Goal: Find specific page/section: Find specific page/section

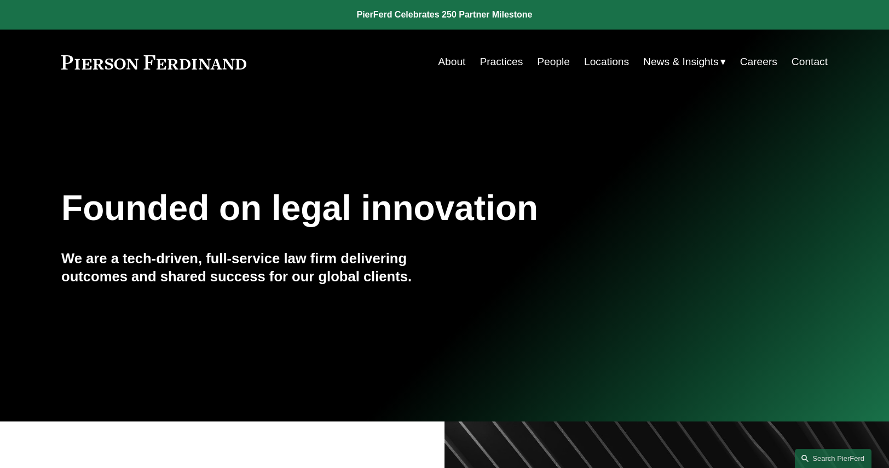
click at [613, 63] on link "Locations" at bounding box center [606, 61] width 45 height 21
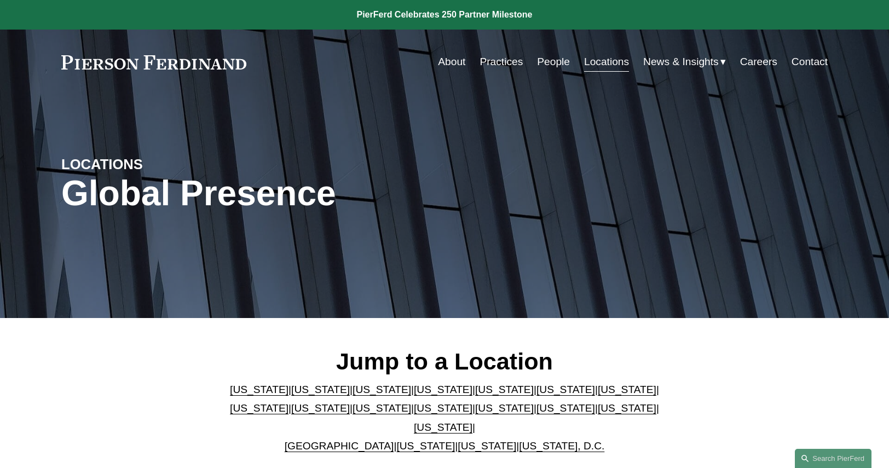
click at [540, 64] on link "People" at bounding box center [553, 61] width 33 height 21
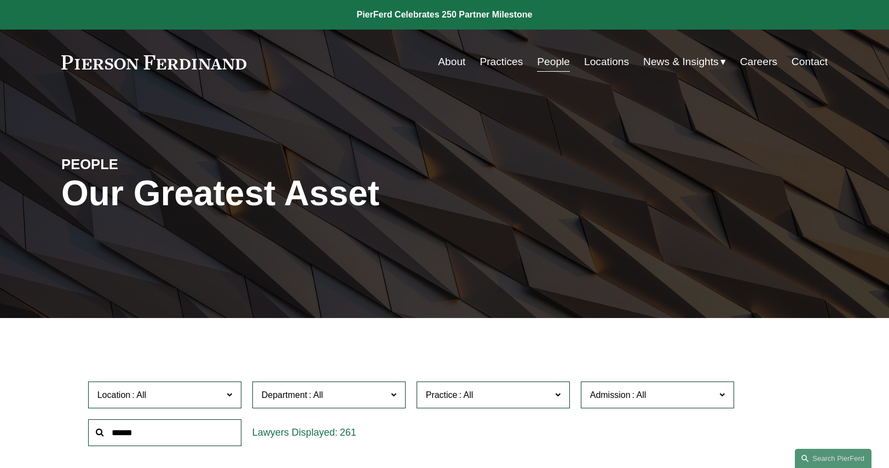
click at [726, 392] on label "Admission" at bounding box center [657, 394] width 153 height 27
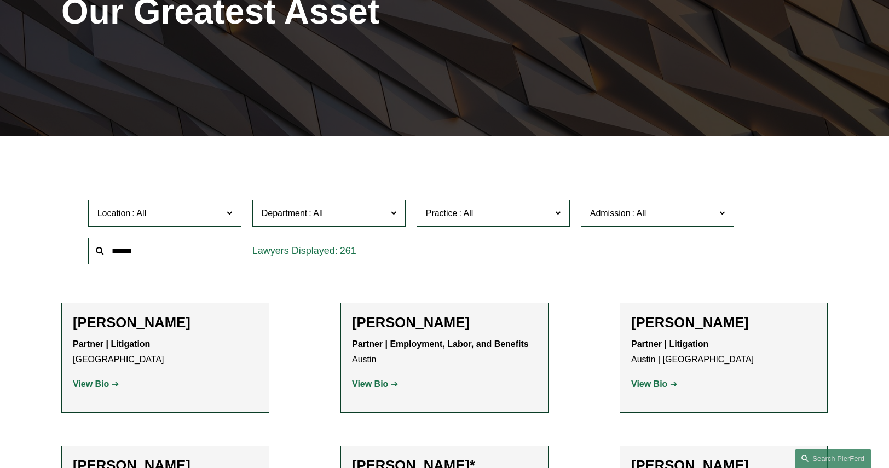
scroll to position [531, 0]
click at [0, 0] on link "[US_STATE]" at bounding box center [0, 0] width 0 height 0
